Goal: Task Accomplishment & Management: Use online tool/utility

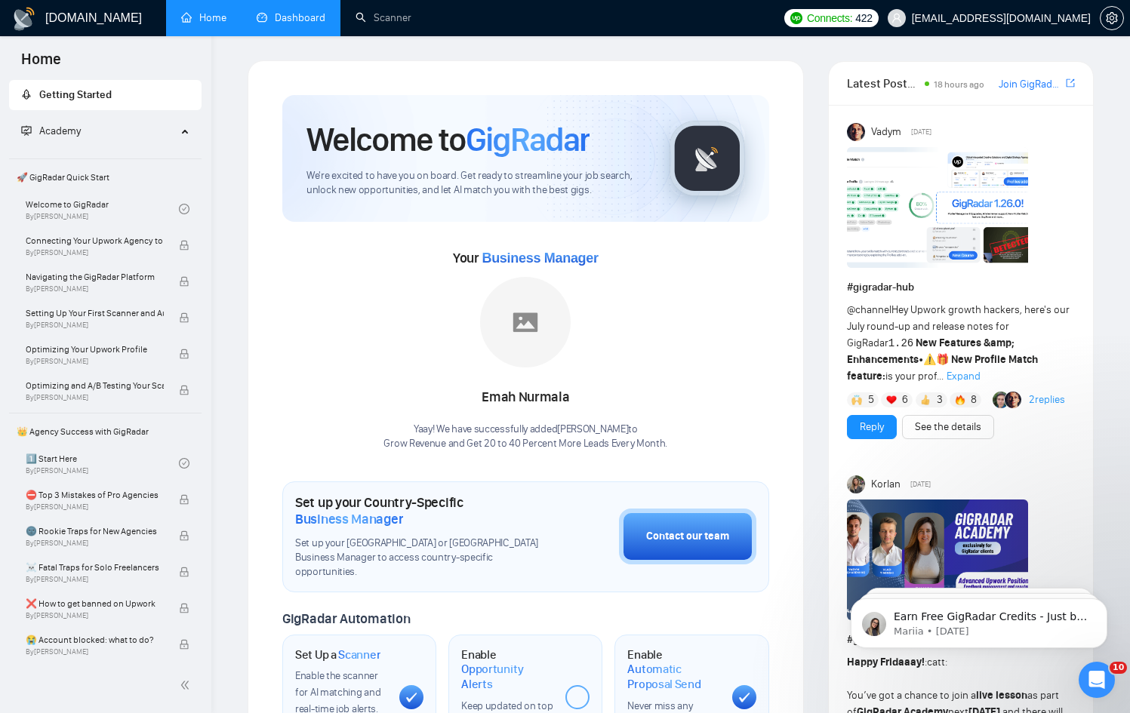
click at [296, 13] on link "Dashboard" at bounding box center [291, 17] width 69 height 13
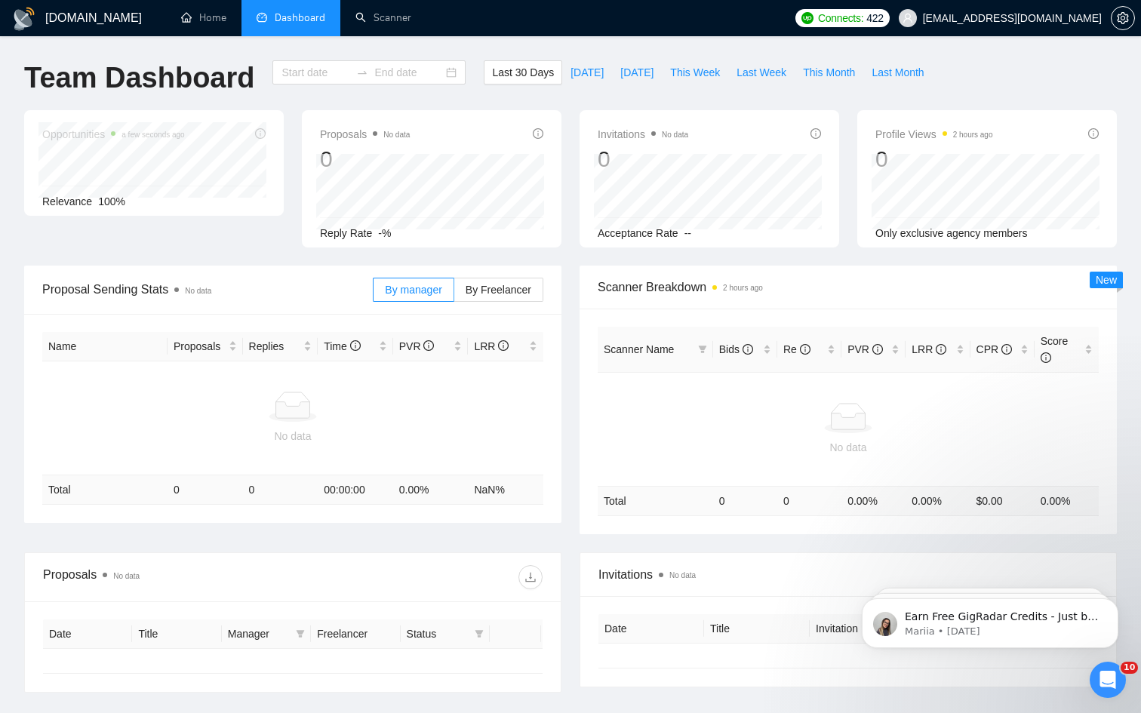
type input "[DATE]"
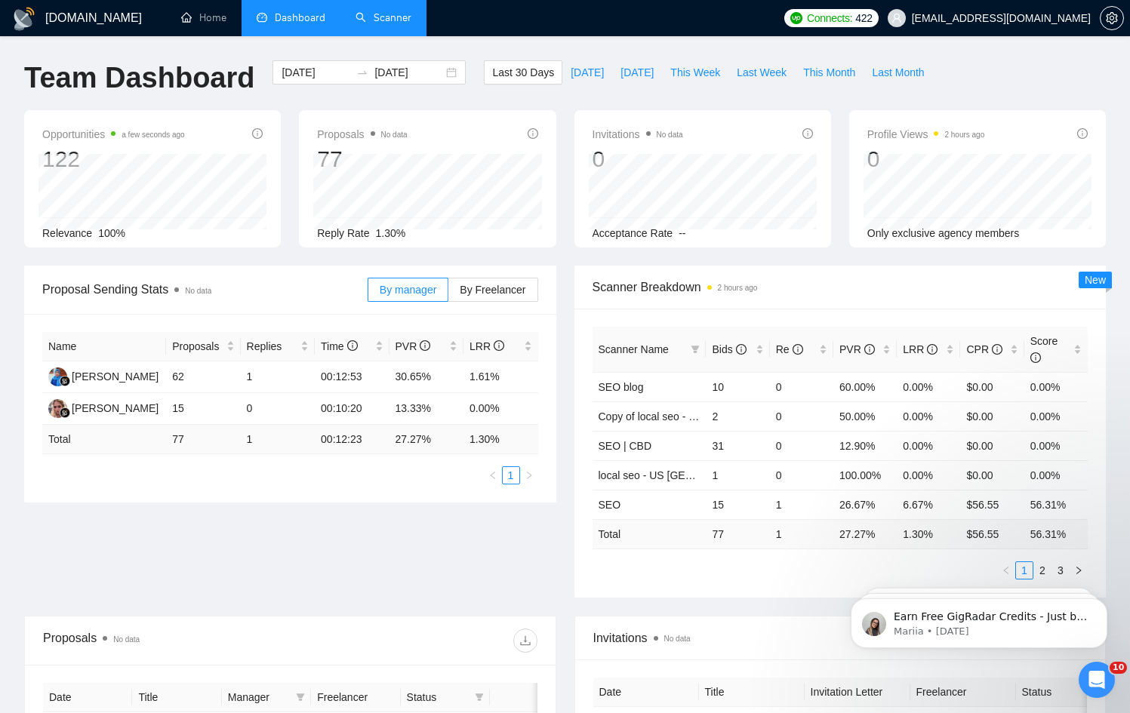
click at [377, 22] on link "Scanner" at bounding box center [383, 17] width 56 height 13
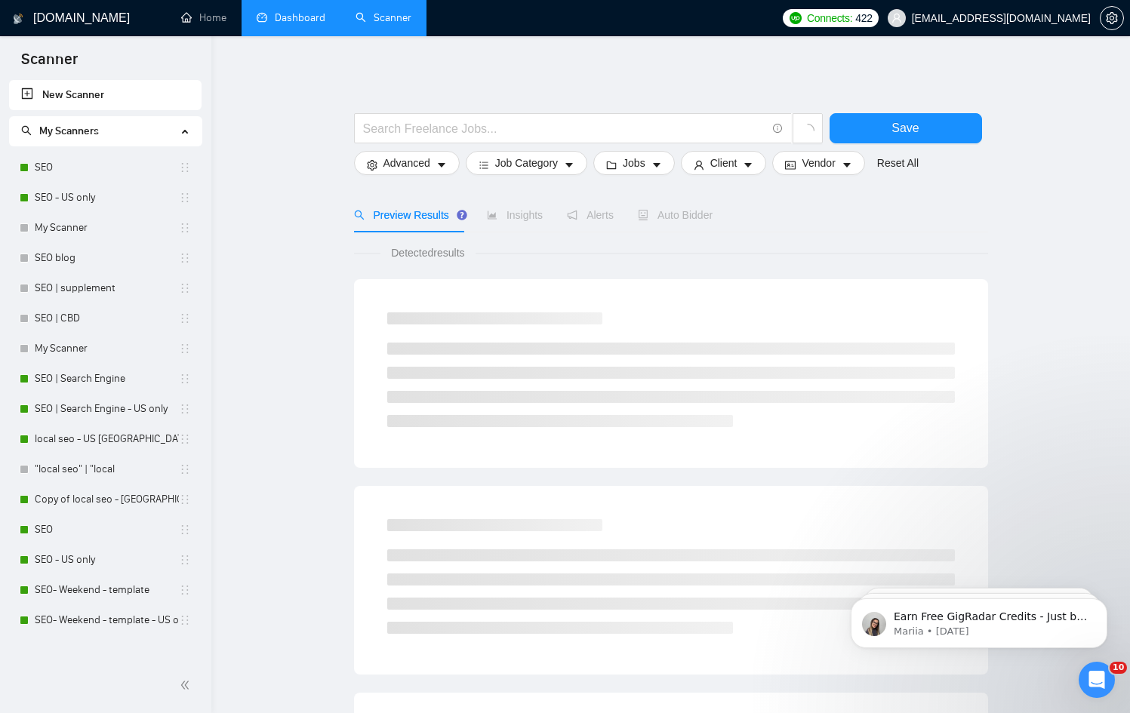
click at [299, 14] on link "Dashboard" at bounding box center [291, 17] width 69 height 13
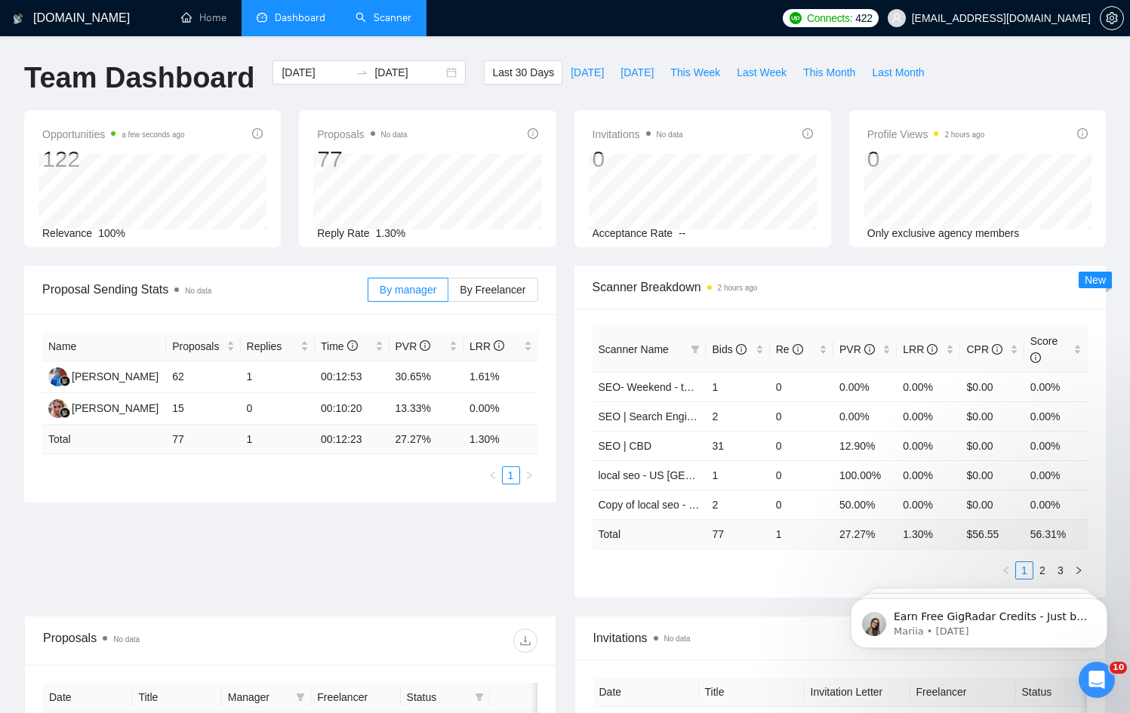
click at [388, 20] on link "Scanner" at bounding box center [383, 17] width 56 height 13
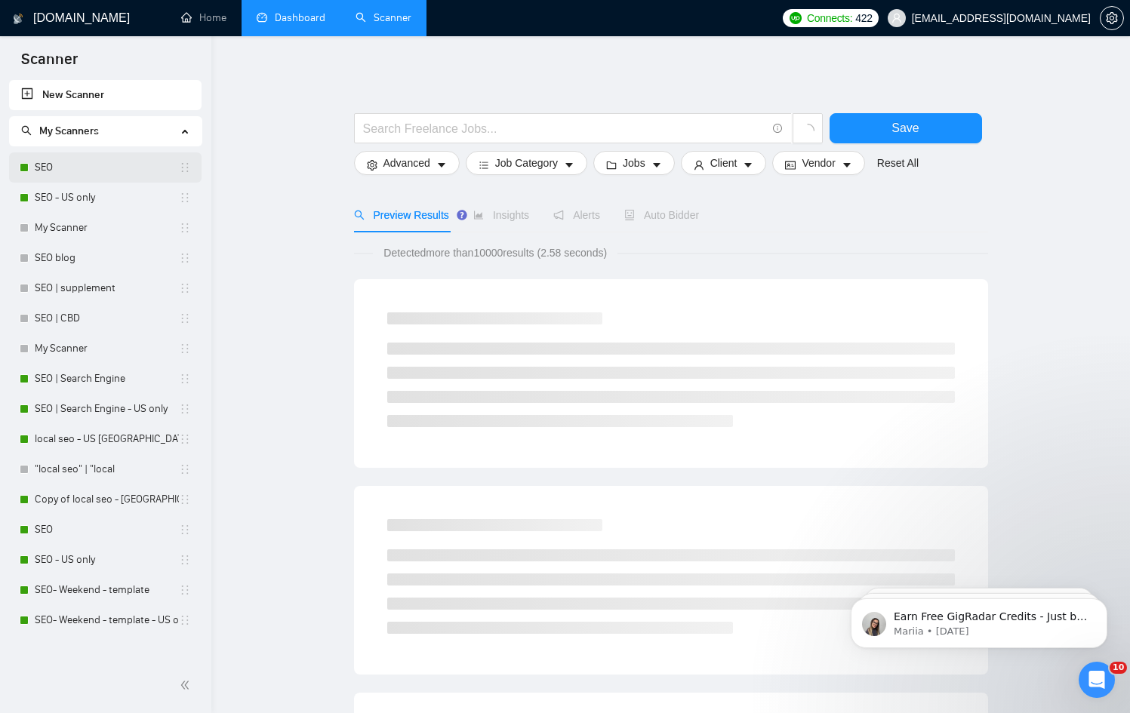
click at [109, 168] on link "SEO" at bounding box center [107, 167] width 144 height 30
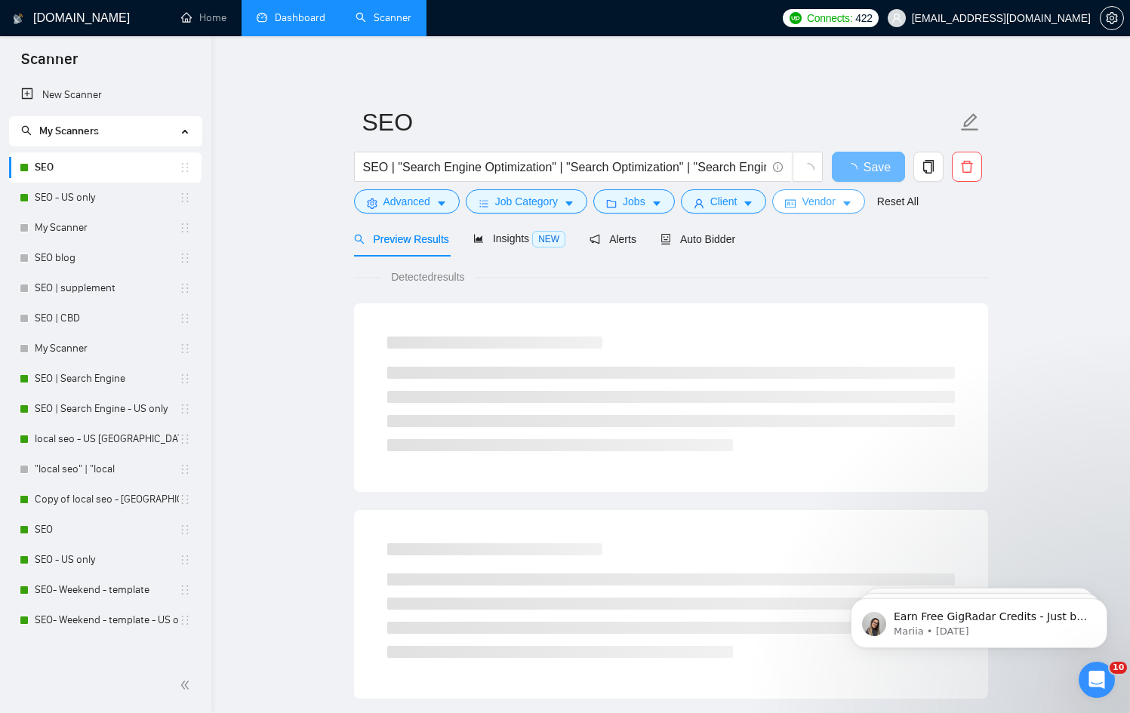
click at [834, 204] on span "Vendor" at bounding box center [817, 201] width 33 height 17
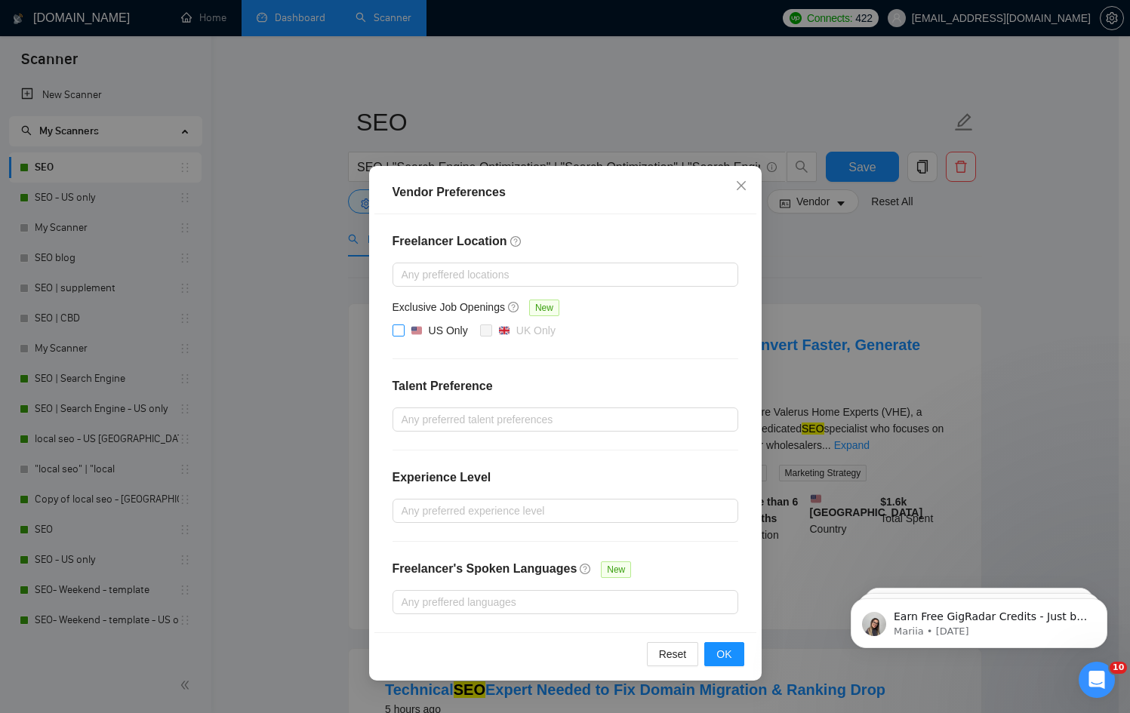
click at [400, 330] on input "US Only" at bounding box center [397, 329] width 11 height 11
checkbox input "true"
click at [730, 650] on span "OK" at bounding box center [723, 654] width 15 height 17
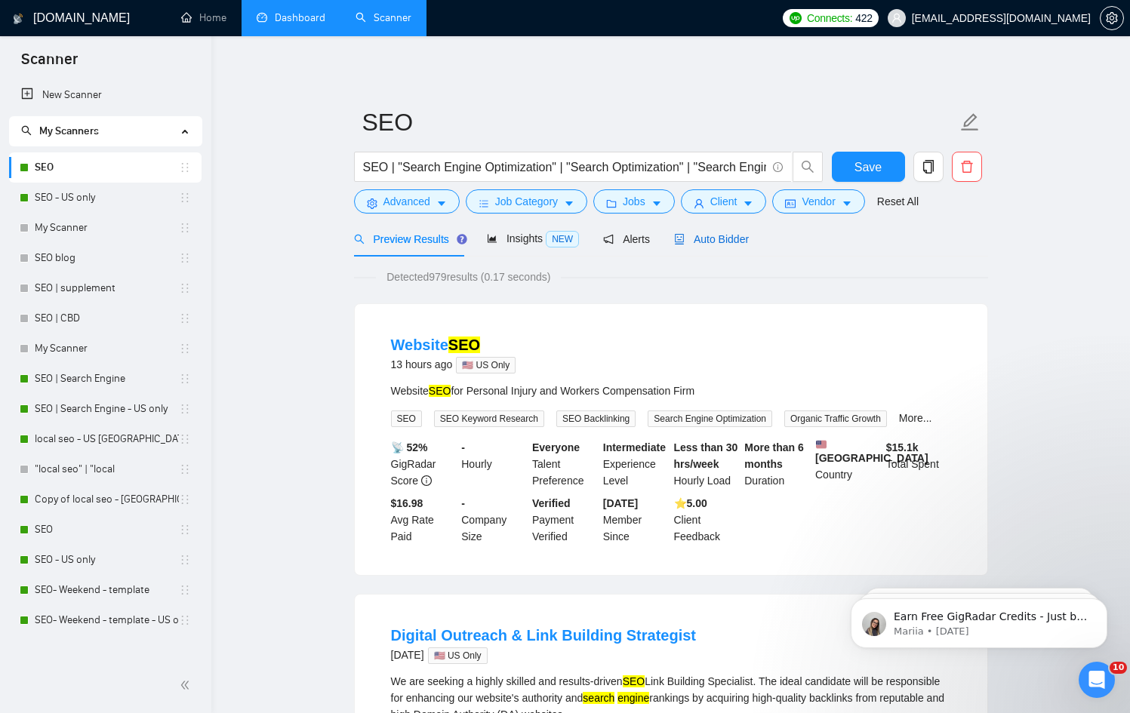
click at [737, 236] on span "Auto Bidder" at bounding box center [711, 239] width 75 height 12
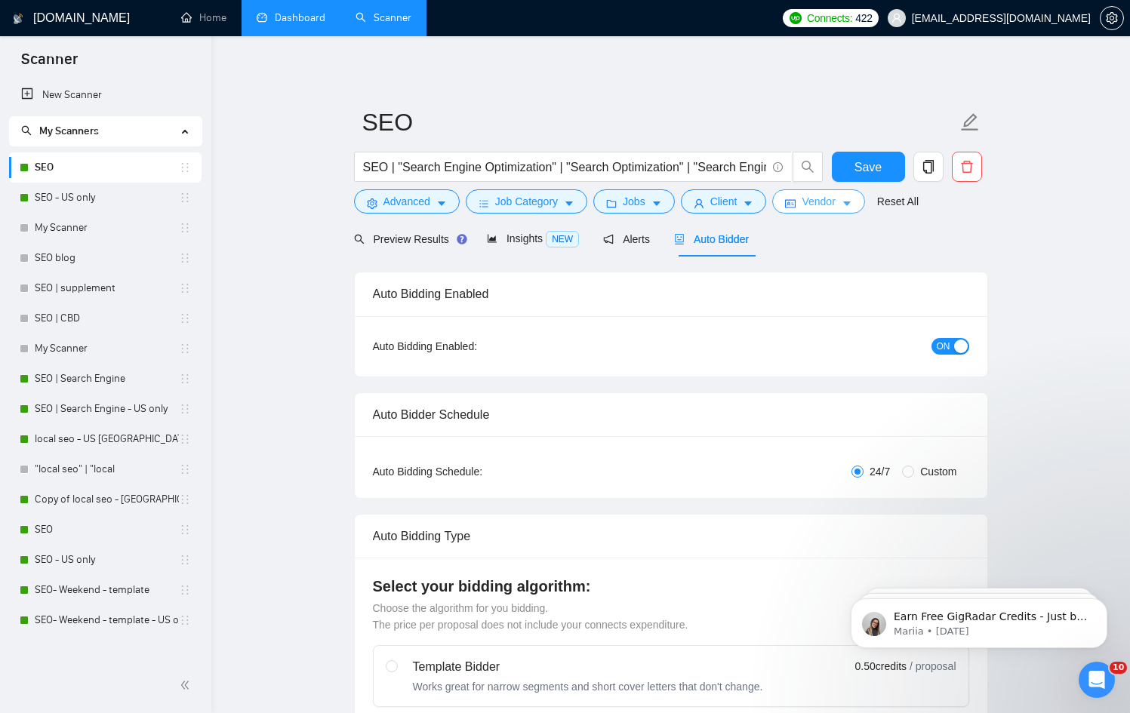
click at [815, 203] on span "Vendor" at bounding box center [817, 201] width 33 height 17
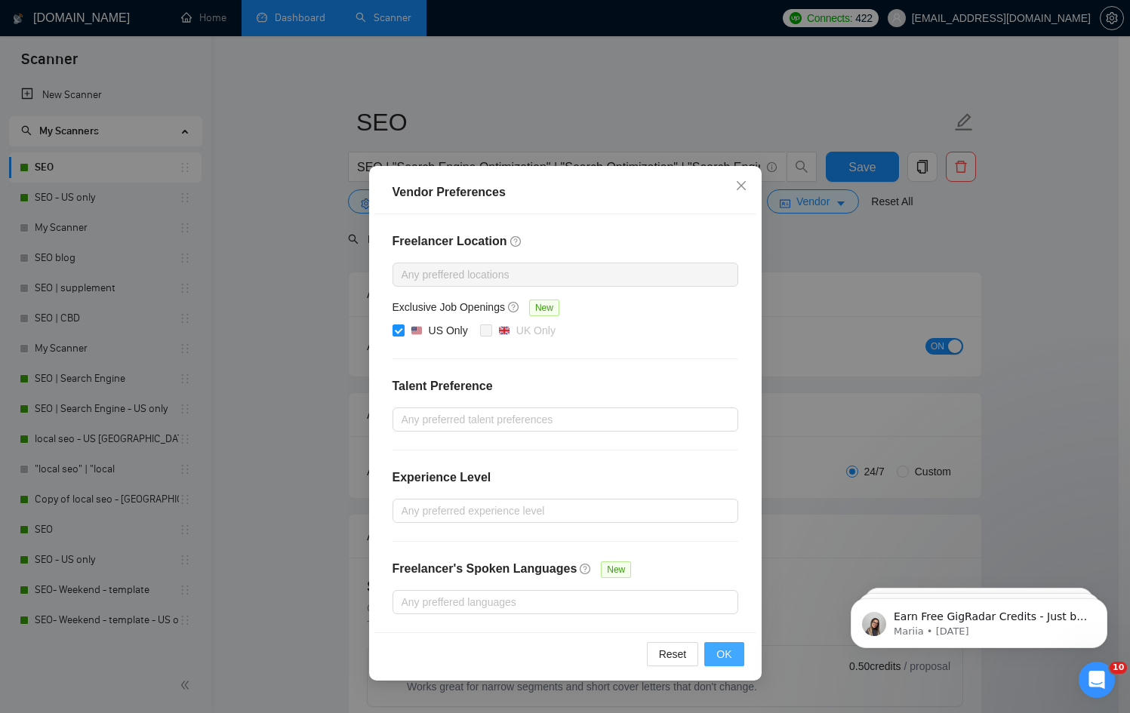
click at [733, 656] on button "OK" at bounding box center [723, 654] width 39 height 24
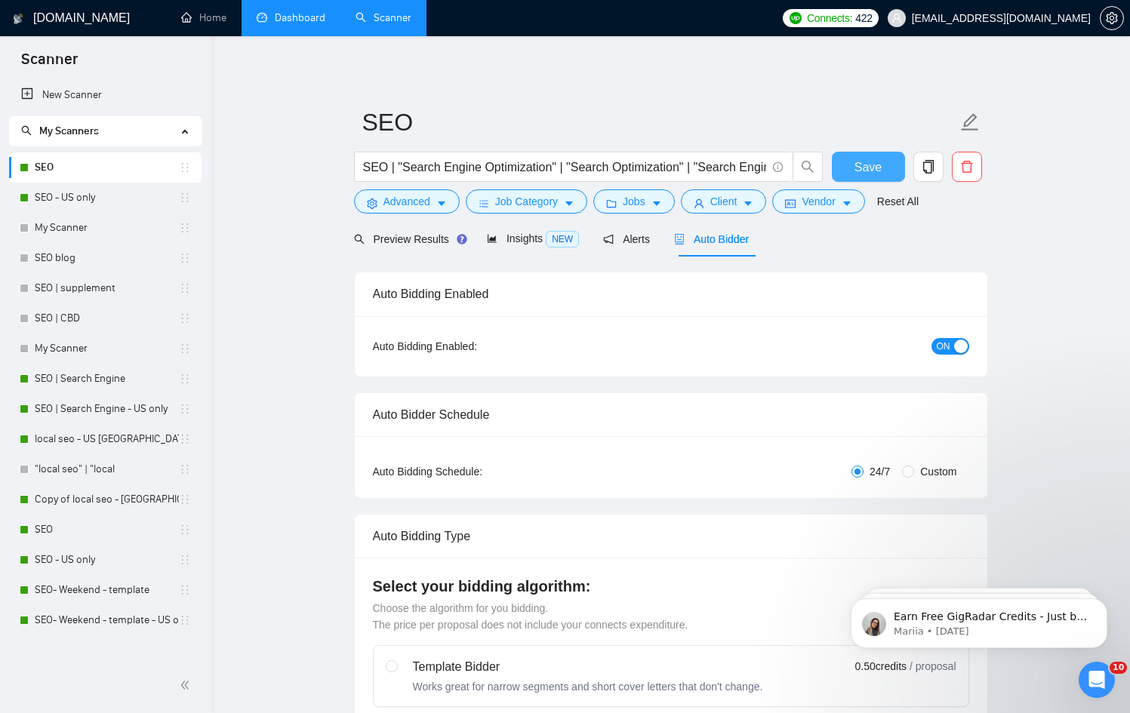
click at [865, 164] on span "Save" at bounding box center [867, 167] width 27 height 19
click at [126, 407] on link "SEO | Search Engine - US only" at bounding box center [107, 409] width 144 height 30
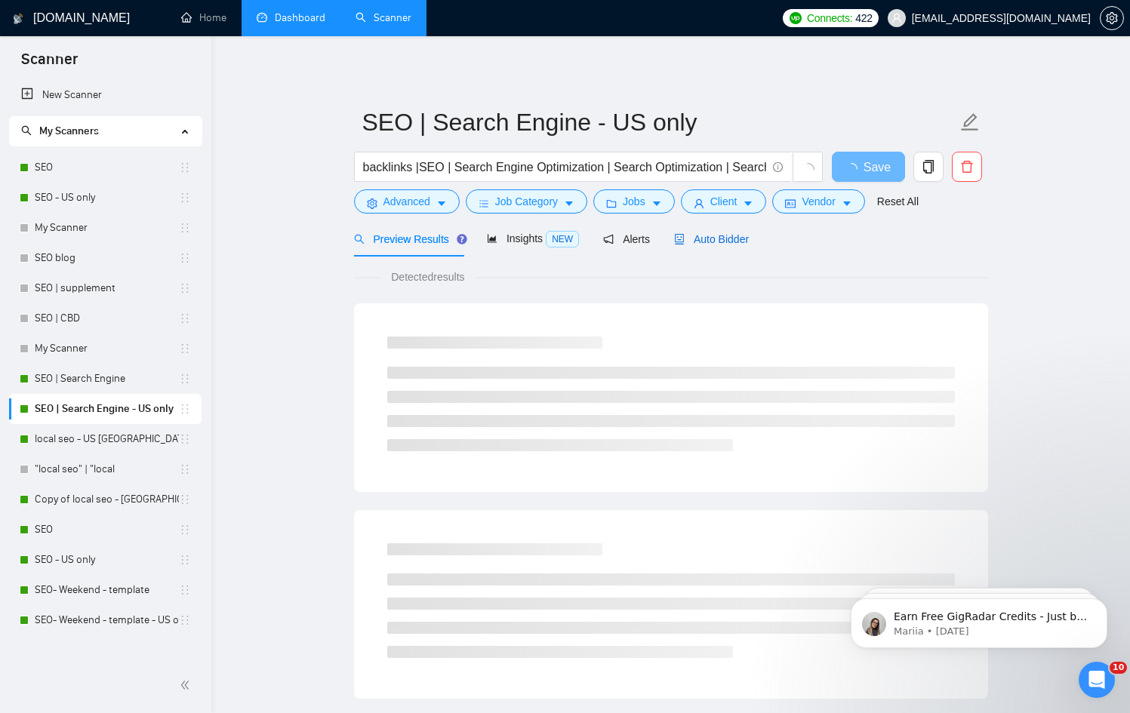
click at [730, 244] on span "Auto Bidder" at bounding box center [711, 239] width 75 height 12
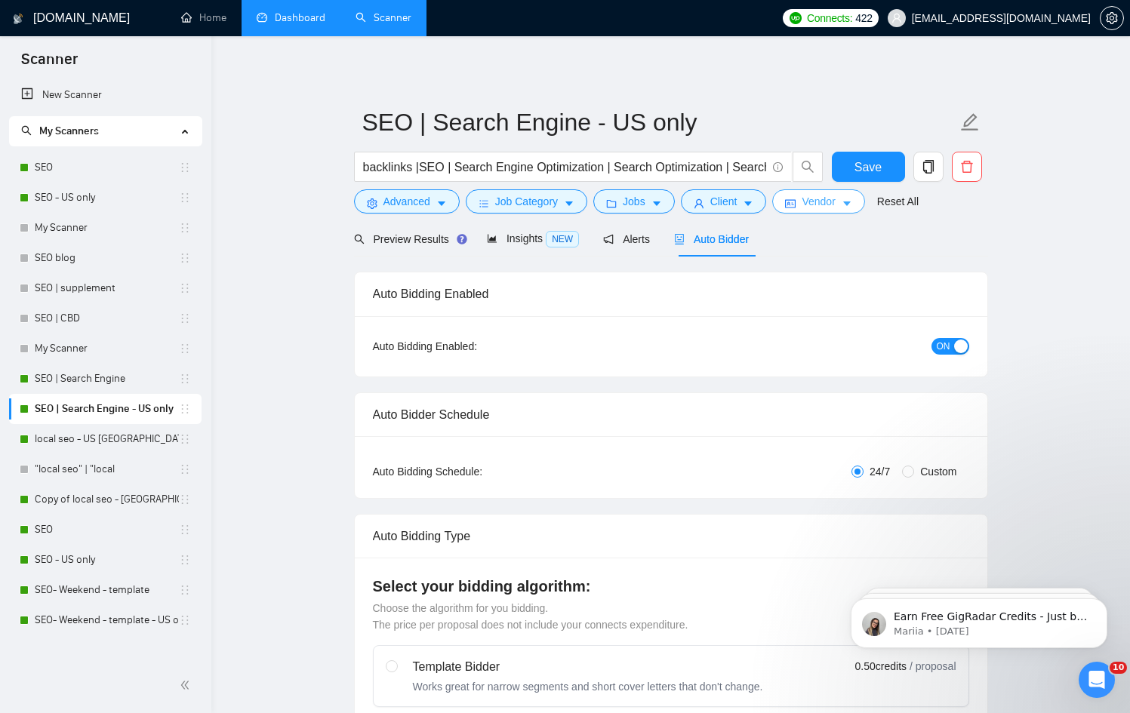
click at [832, 211] on button "Vendor" at bounding box center [818, 201] width 92 height 24
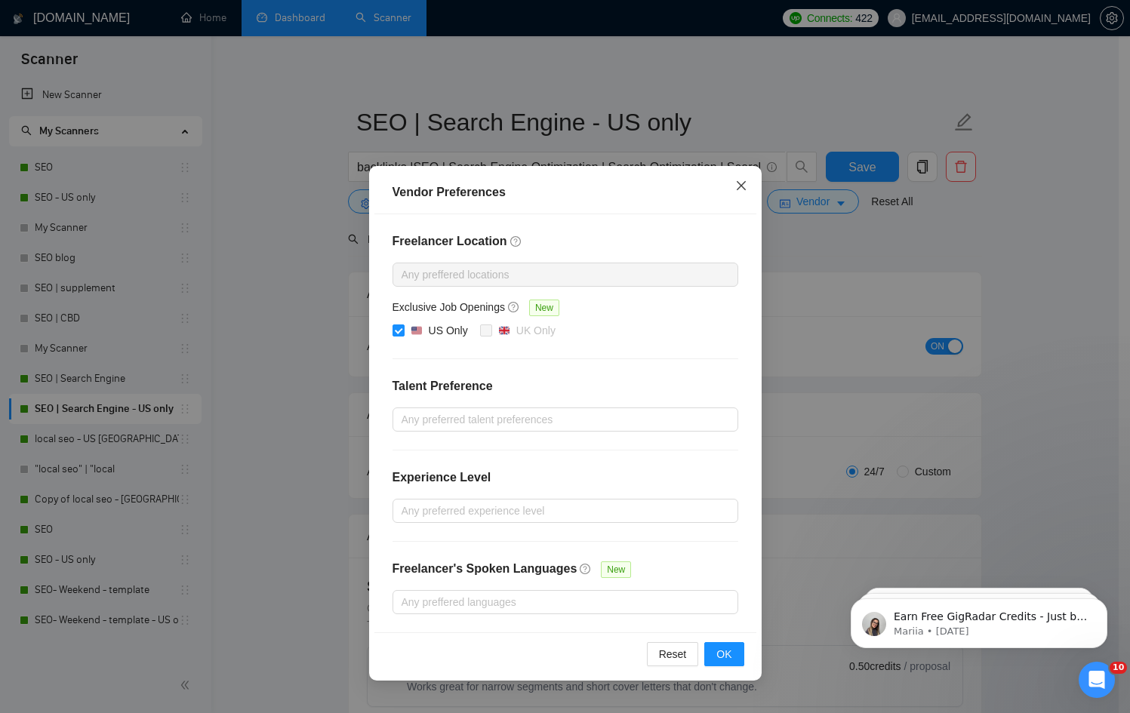
click at [742, 190] on icon "close" at bounding box center [741, 186] width 12 height 12
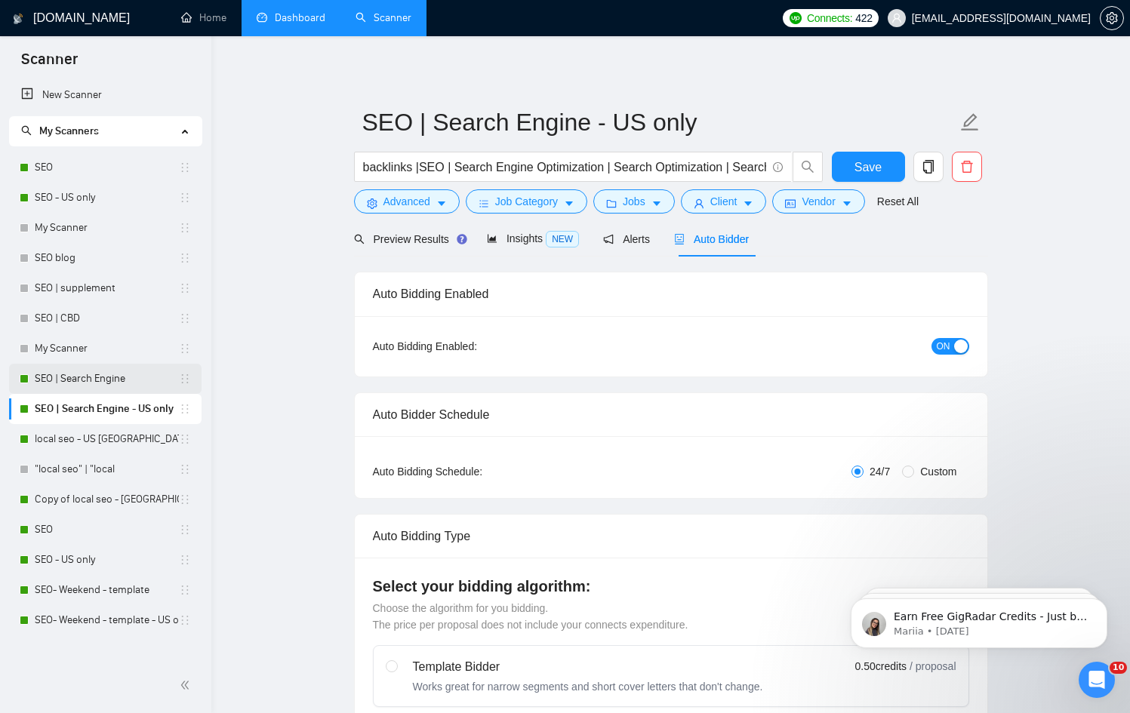
click at [78, 386] on link "SEO | Search Engine" at bounding box center [107, 379] width 144 height 30
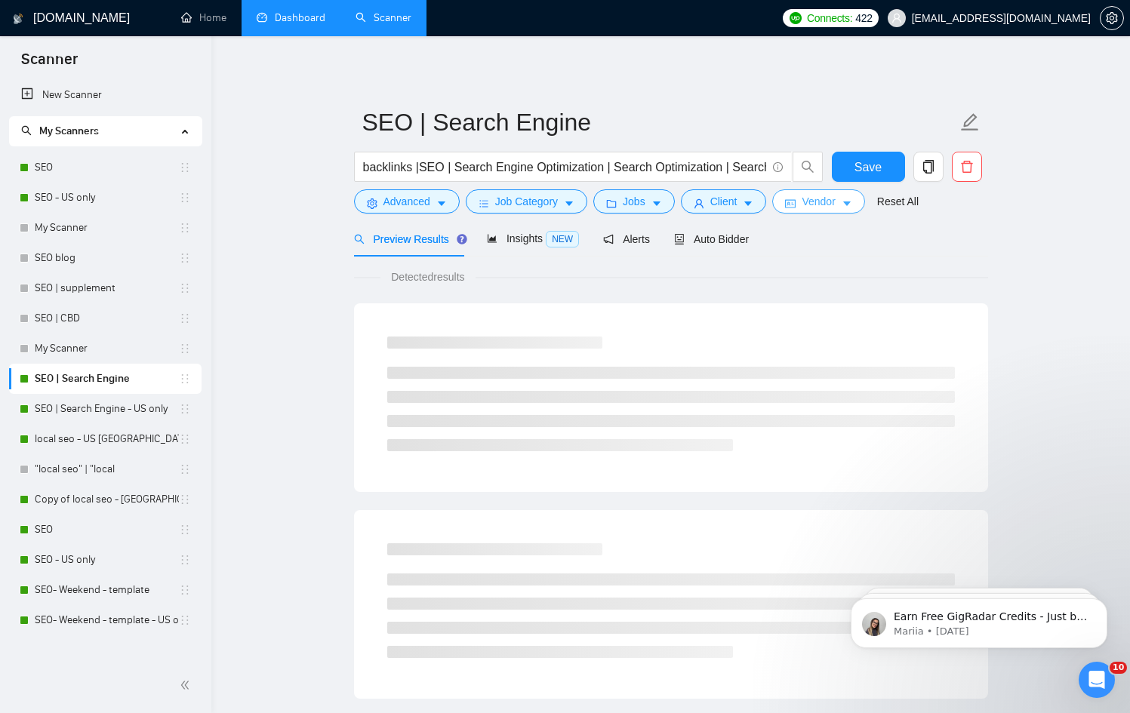
checkbox input "false"
click at [722, 247] on div "Auto Bidder" at bounding box center [711, 238] width 75 height 35
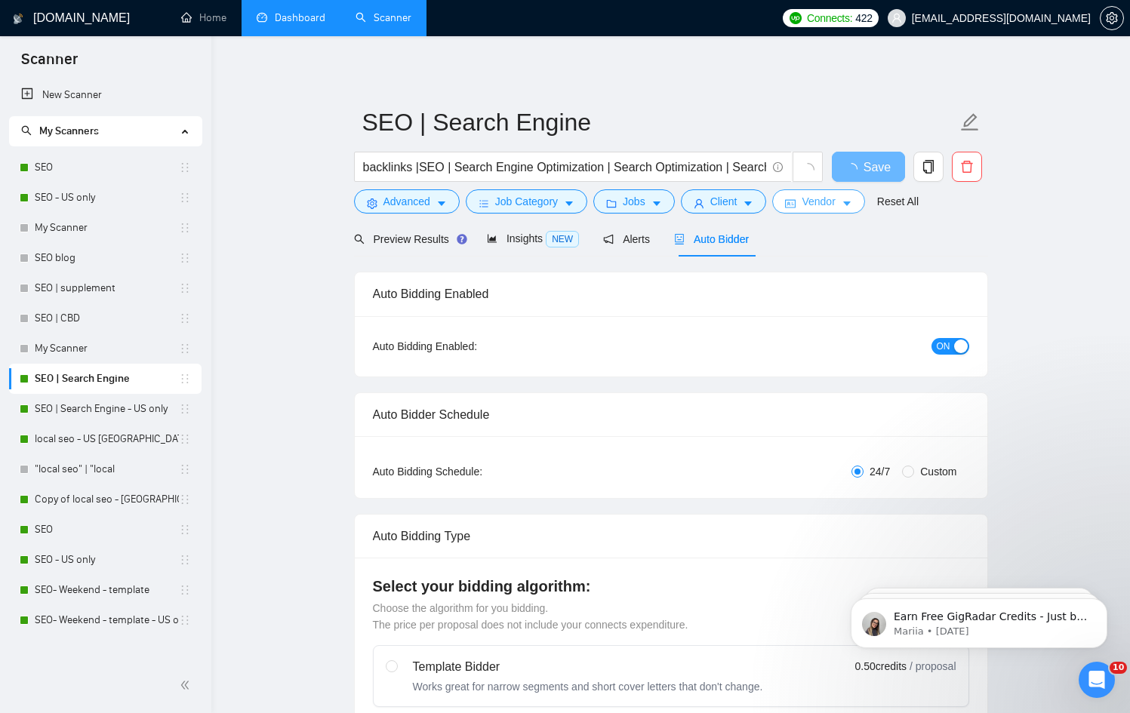
click at [816, 205] on span "Vendor" at bounding box center [817, 201] width 33 height 17
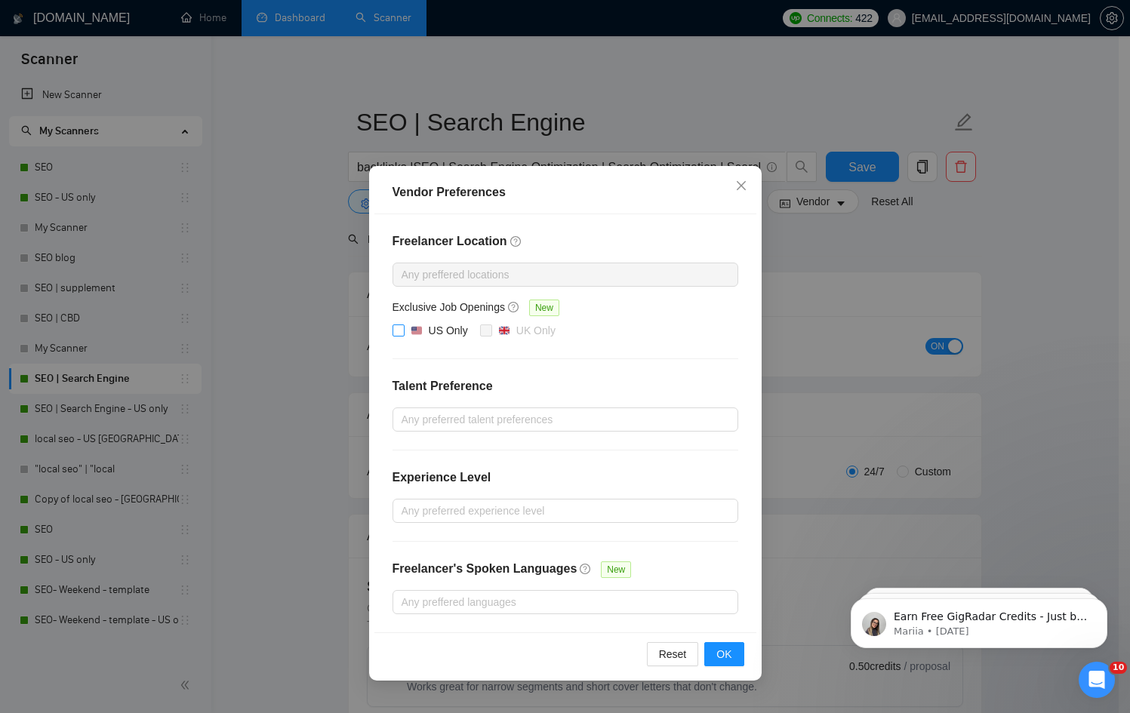
click at [406, 328] on span "US Only" at bounding box center [438, 331] width 69 height 18
click at [403, 328] on input "US Only" at bounding box center [397, 329] width 11 height 11
checkbox input "true"
click at [734, 654] on button "OK" at bounding box center [723, 654] width 39 height 24
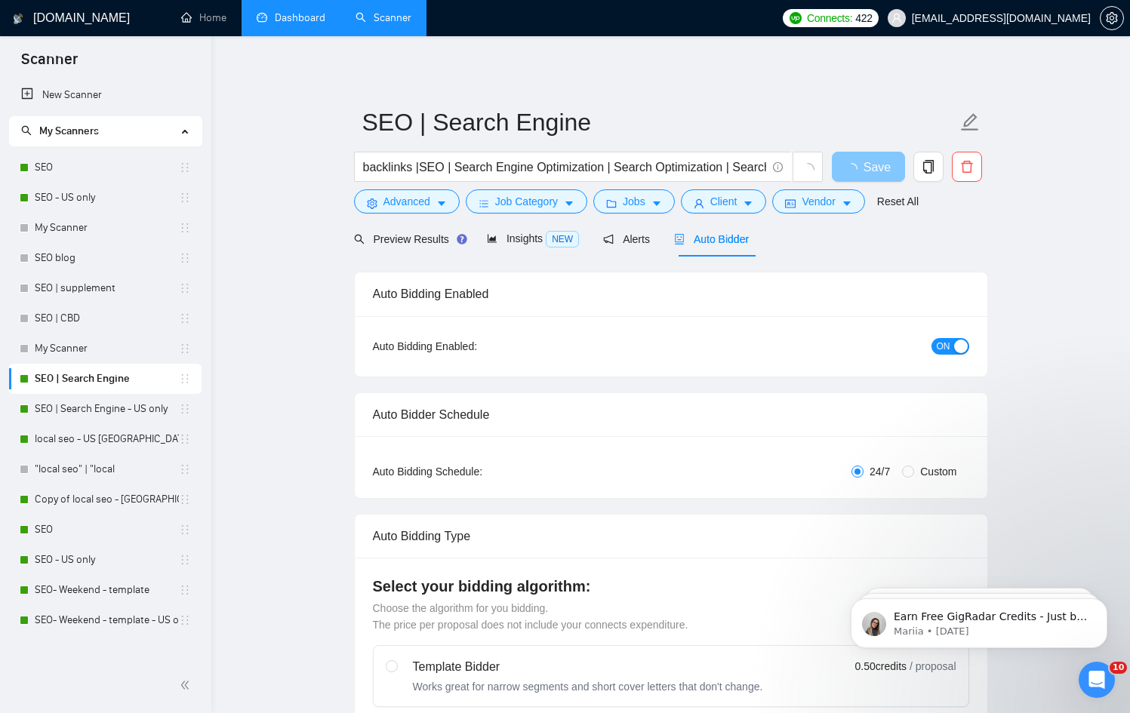
click at [874, 163] on span "Save" at bounding box center [876, 167] width 27 height 19
click at [83, 530] on link "SEO" at bounding box center [107, 530] width 144 height 30
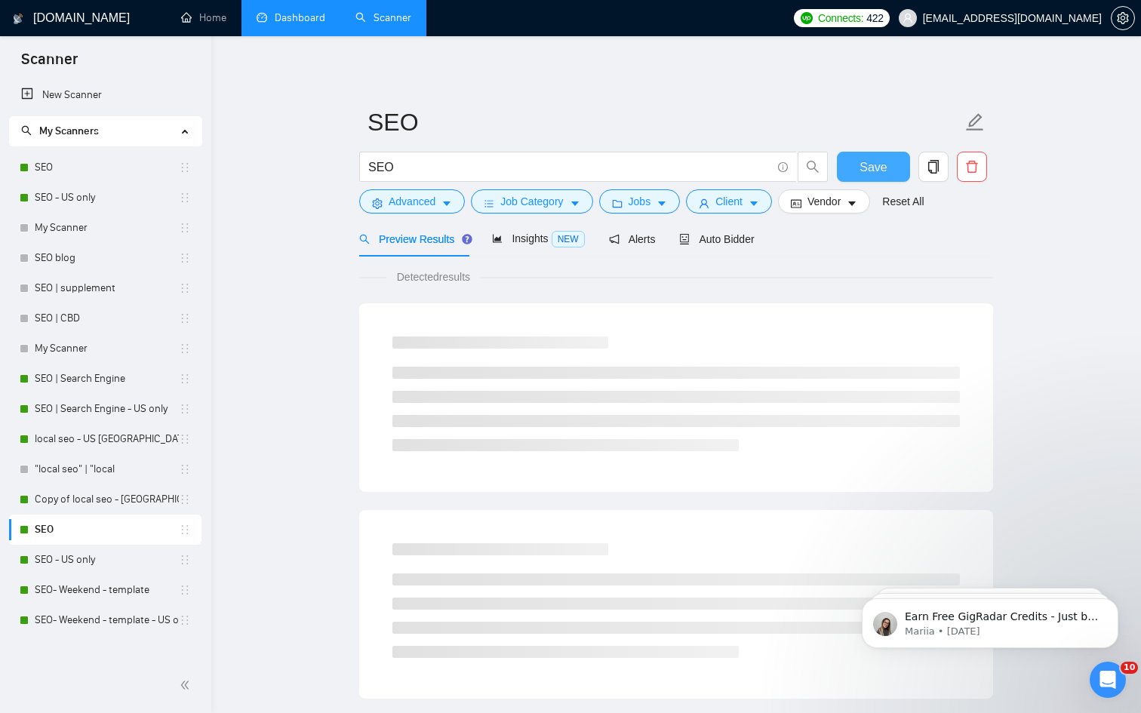
click at [879, 163] on span "Save" at bounding box center [872, 167] width 27 height 19
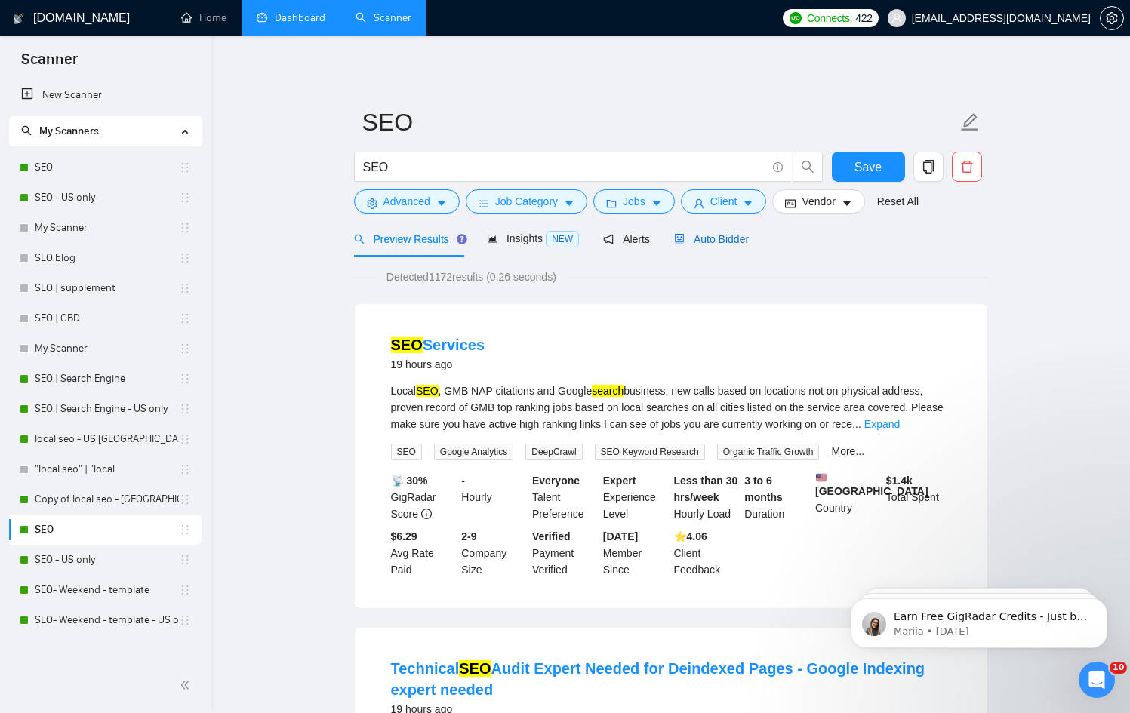
click at [707, 246] on div "Auto Bidder" at bounding box center [711, 239] width 75 height 17
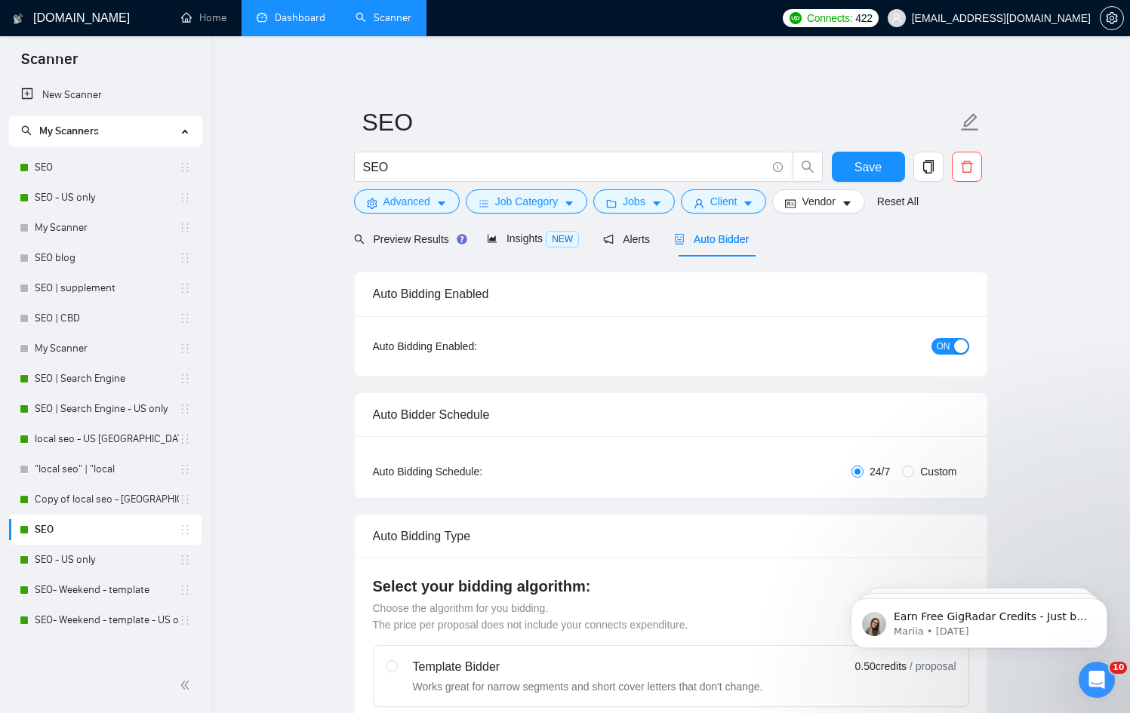
radio input "false"
radio input "true"
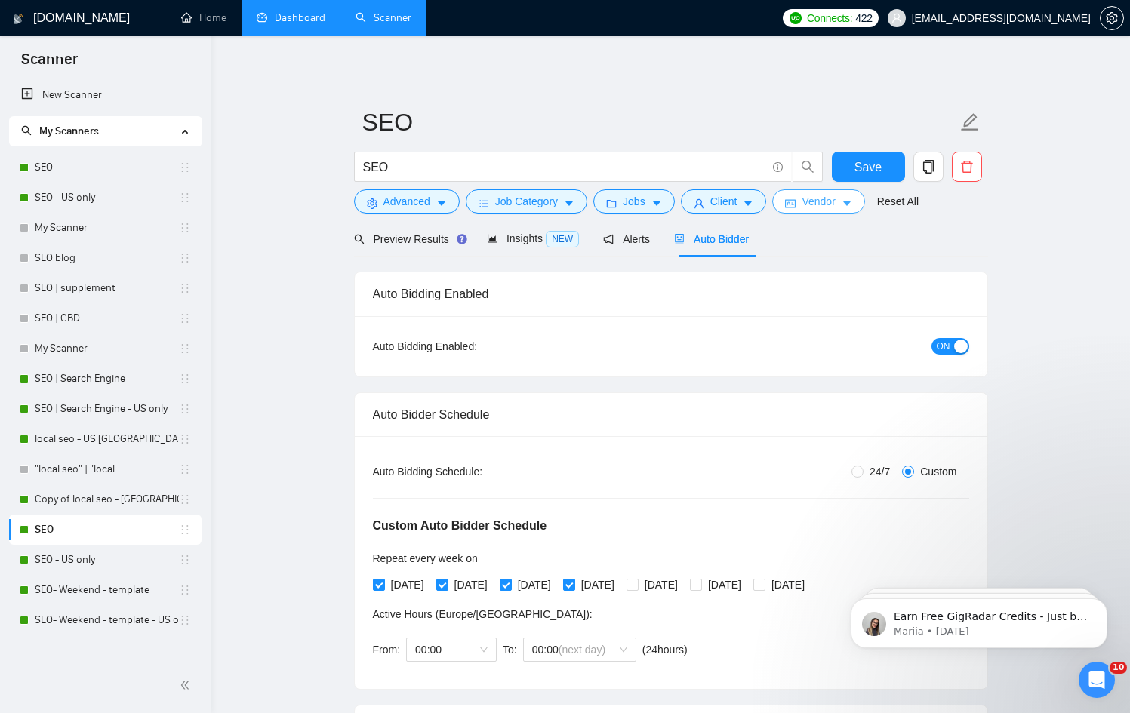
click at [825, 207] on span "Vendor" at bounding box center [817, 201] width 33 height 17
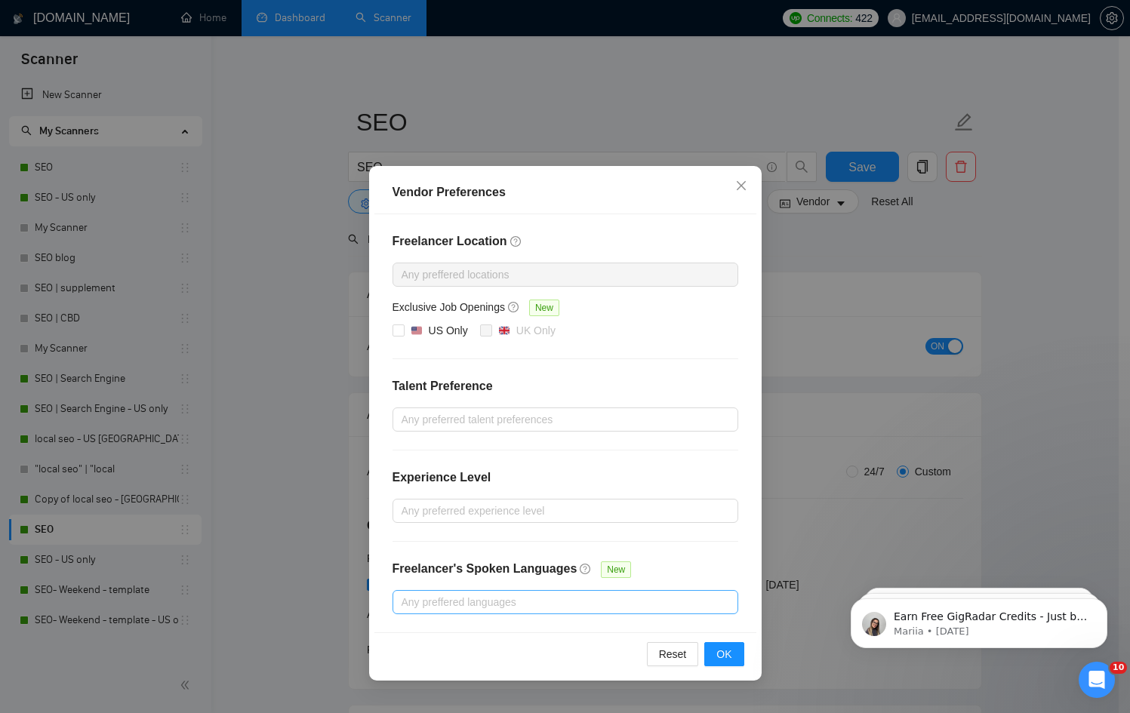
drag, startPoint x: 428, startPoint y: 330, endPoint x: 696, endPoint y: 598, distance: 379.3
click at [429, 330] on div "US Only" at bounding box center [438, 330] width 57 height 17
click at [403, 330] on input "US Only" at bounding box center [397, 329] width 11 height 11
checkbox input "true"
click at [727, 656] on span "OK" at bounding box center [723, 654] width 15 height 17
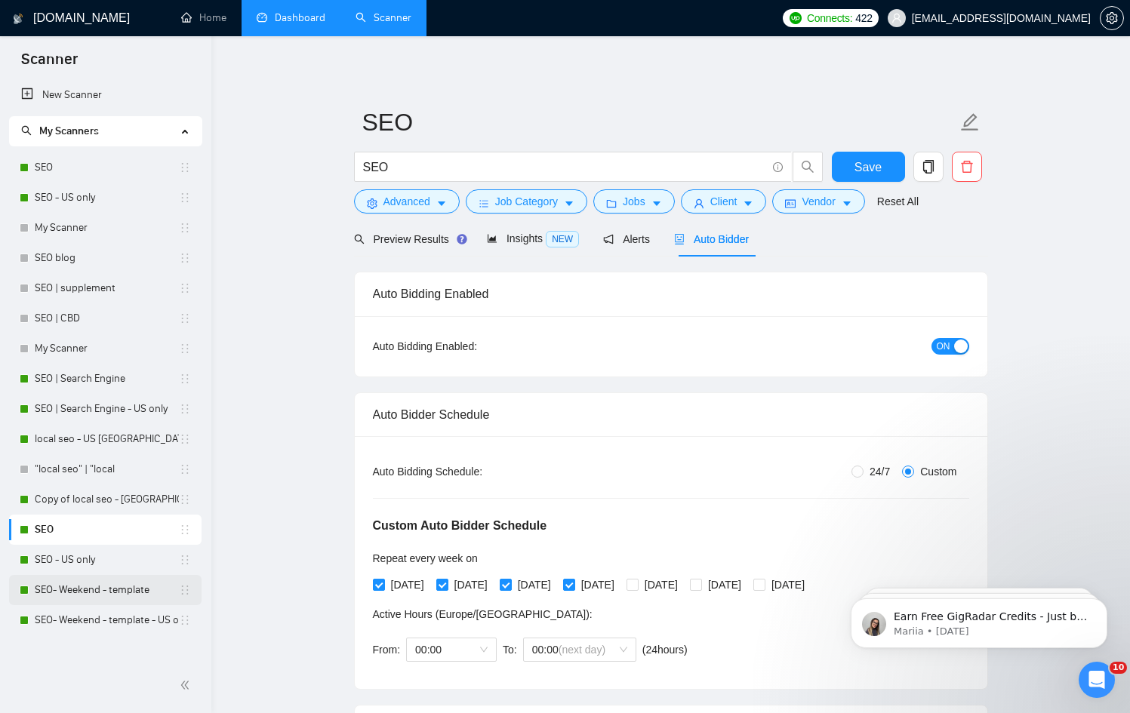
click at [110, 595] on link "SEO- Weekend - template" at bounding box center [107, 590] width 144 height 30
click at [855, 167] on span "Save" at bounding box center [867, 167] width 27 height 19
click at [119, 586] on link "SEO- Weekend - template" at bounding box center [107, 590] width 144 height 30
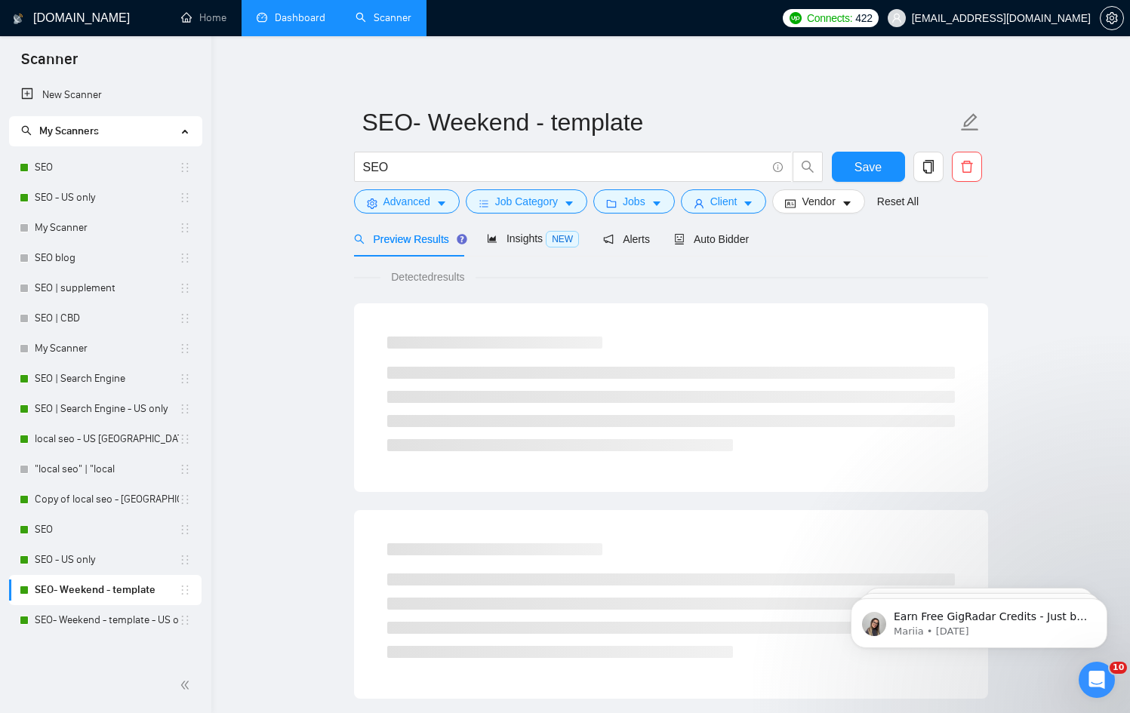
checkbox input "false"
click at [746, 235] on span "Auto Bidder" at bounding box center [711, 239] width 75 height 12
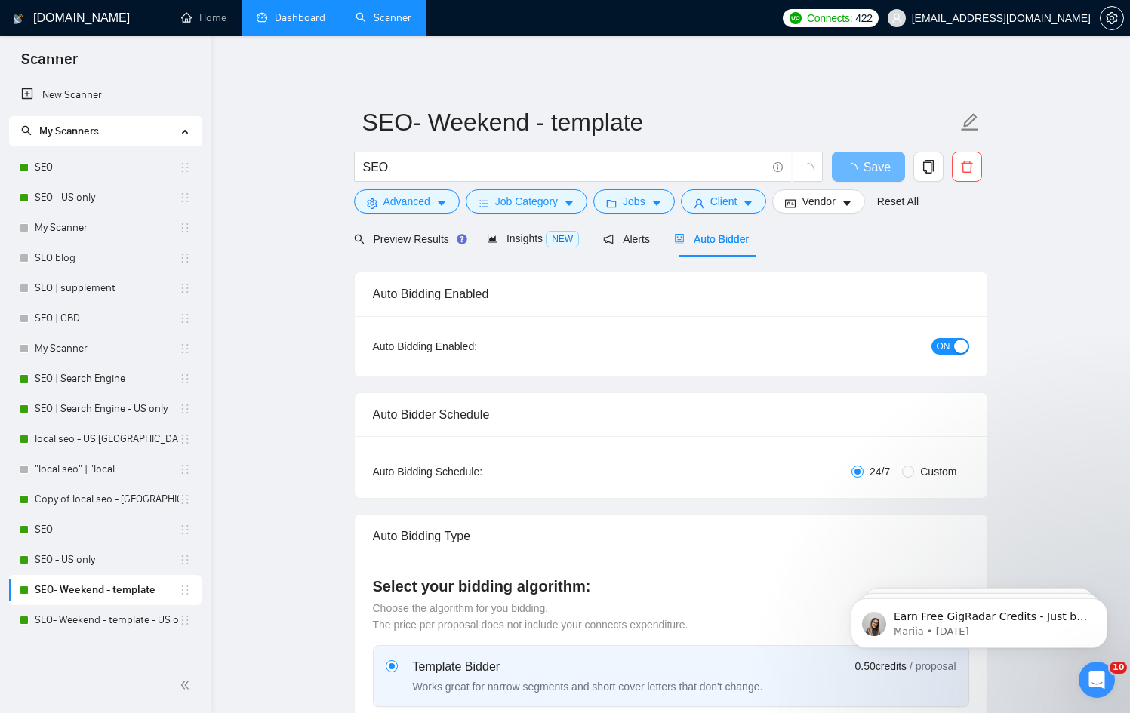
radio input "false"
radio input "true"
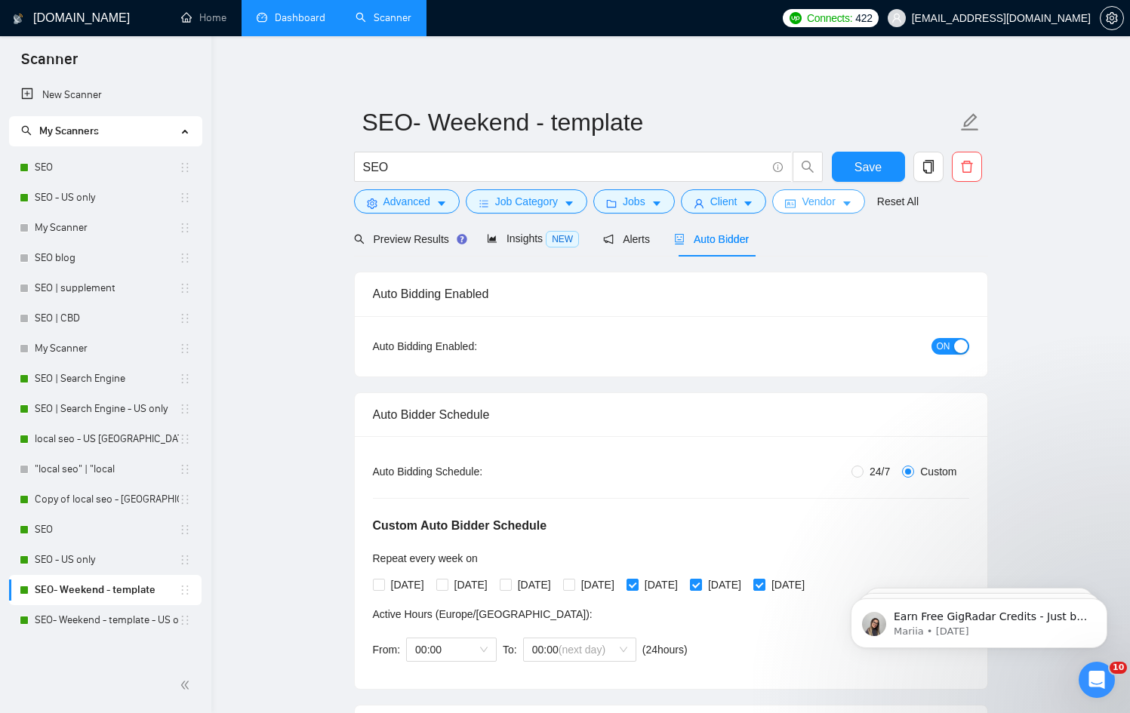
click at [816, 201] on span "Vendor" at bounding box center [817, 201] width 33 height 17
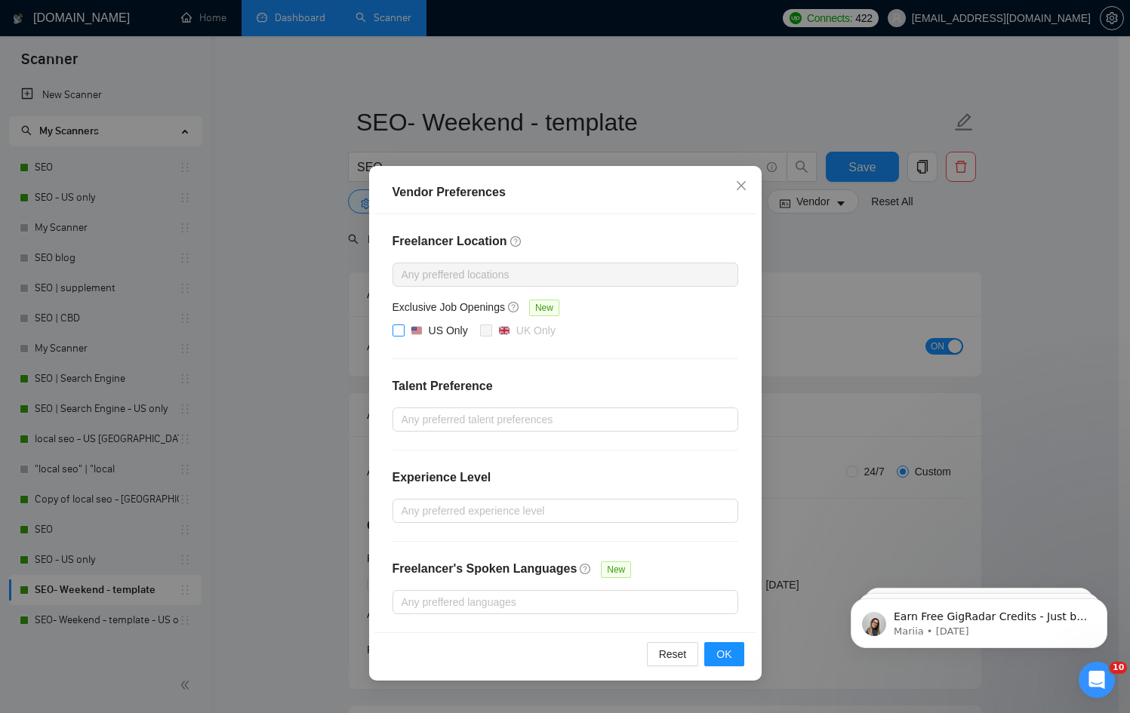
click at [435, 333] on div "US Only" at bounding box center [448, 330] width 39 height 17
click at [403, 333] on input "US Only" at bounding box center [397, 329] width 11 height 11
checkbox input "true"
click at [725, 653] on span "OK" at bounding box center [723, 654] width 15 height 17
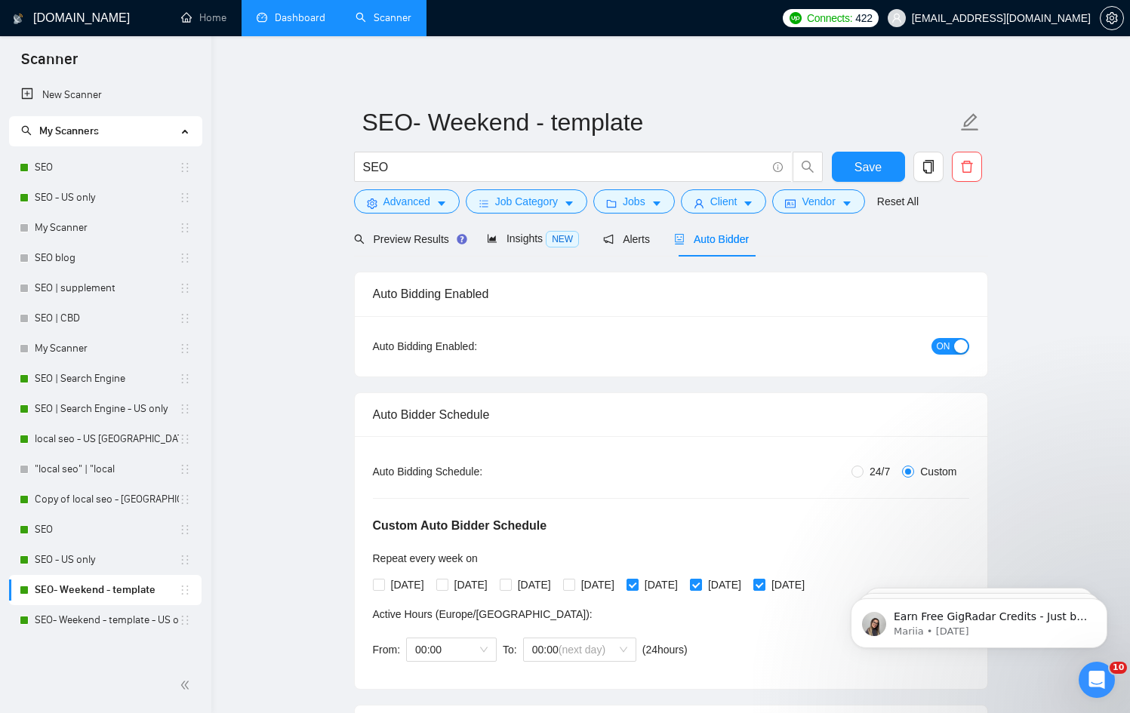
click at [286, 24] on link "Dashboard" at bounding box center [291, 17] width 69 height 13
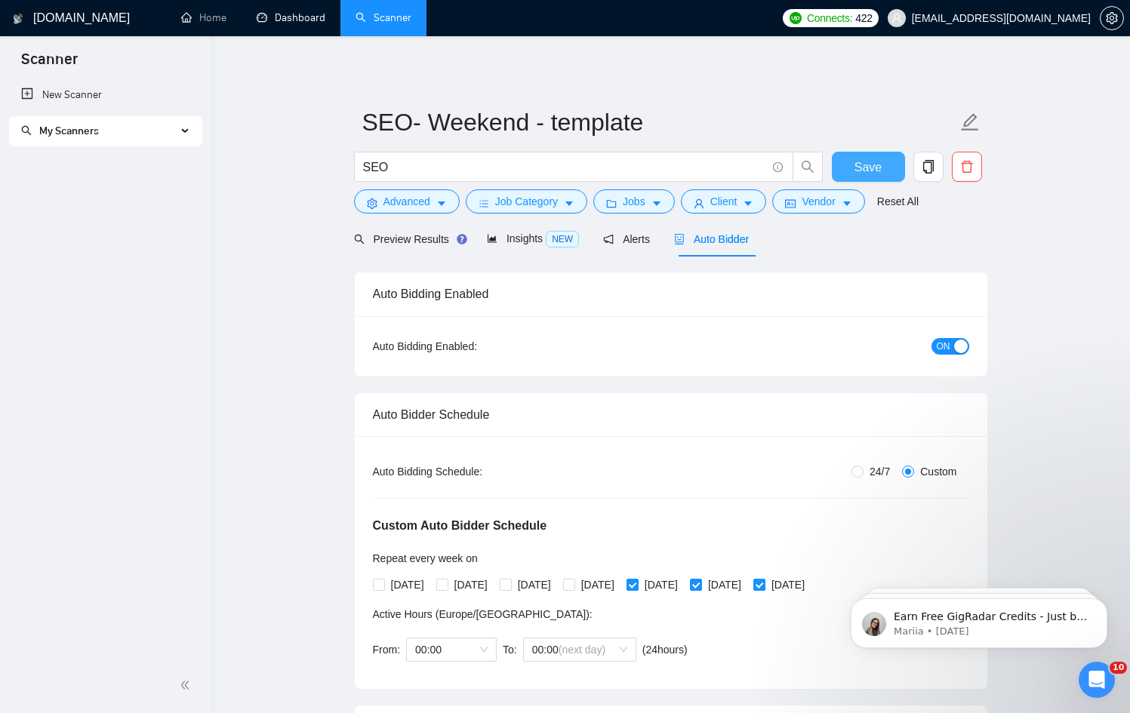
click at [868, 167] on span "Save" at bounding box center [867, 167] width 27 height 19
click at [301, 24] on link "Dashboard" at bounding box center [291, 17] width 69 height 13
click at [867, 169] on span "Save" at bounding box center [867, 167] width 27 height 19
